Goal: Task Accomplishment & Management: Manage account settings

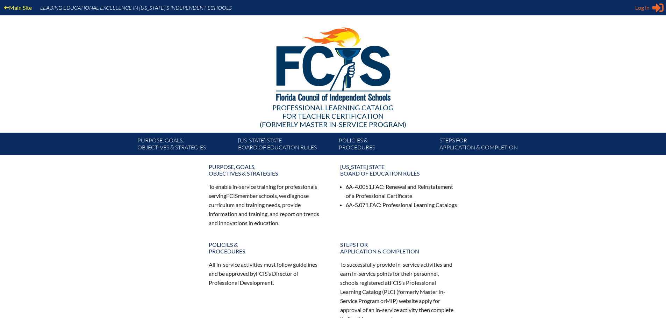
type input "[PERSON_NAME][EMAIL_ADDRESS][PERSON_NAME][DOMAIN_NAME]"
click at [642, 5] on span "Log in" at bounding box center [642, 7] width 14 height 8
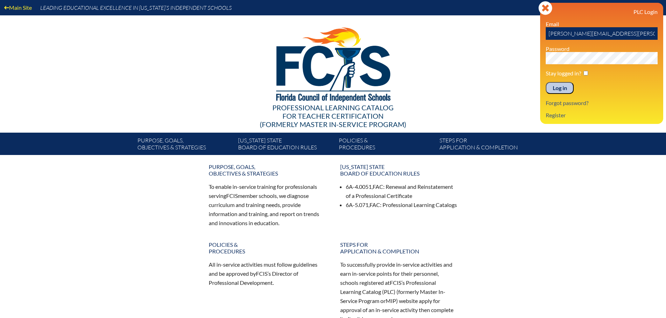
click at [562, 88] on input "Log in" at bounding box center [560, 88] width 28 height 12
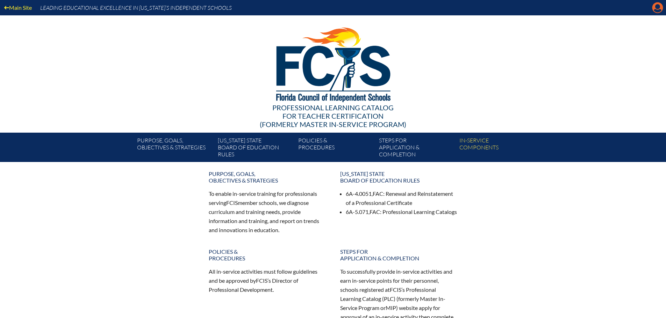
click at [653, 7] on icon at bounding box center [657, 7] width 11 height 11
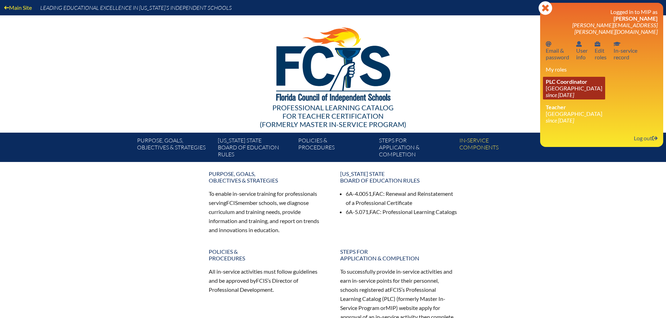
click at [567, 82] on link "PLC Coordinator Holy Trinity Episcopal Academy since 2019 Aug 29" at bounding box center [574, 88] width 62 height 23
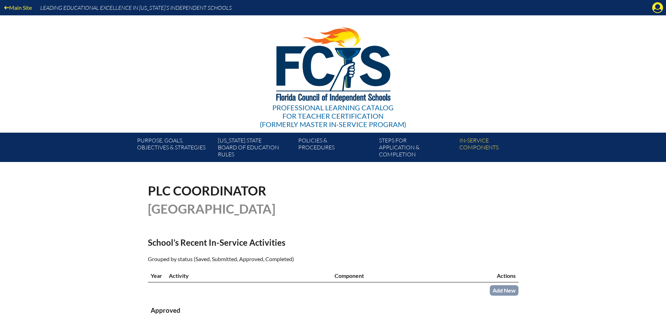
drag, startPoint x: 655, startPoint y: 9, endPoint x: 654, endPoint y: 12, distance: 3.6
click at [655, 9] on icon "Manage account" at bounding box center [657, 7] width 11 height 11
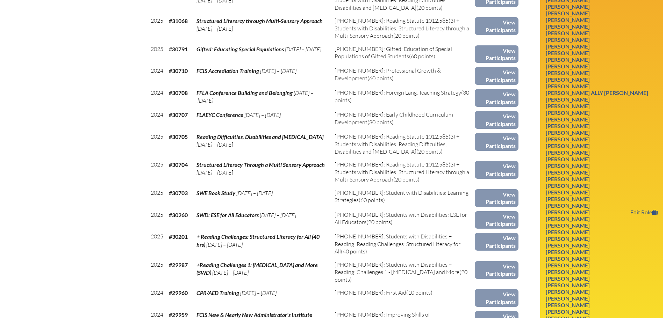
scroll to position [699, 0]
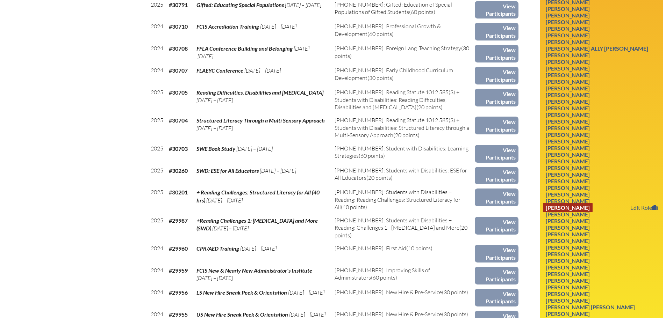
click at [576, 208] on link "[PERSON_NAME]" at bounding box center [568, 207] width 50 height 9
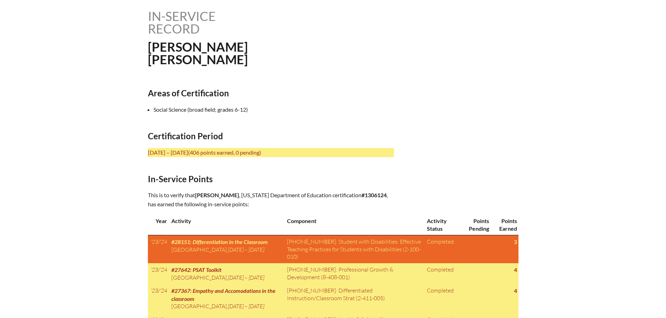
scroll to position [210, 0]
